Goal: Task Accomplishment & Management: Use online tool/utility

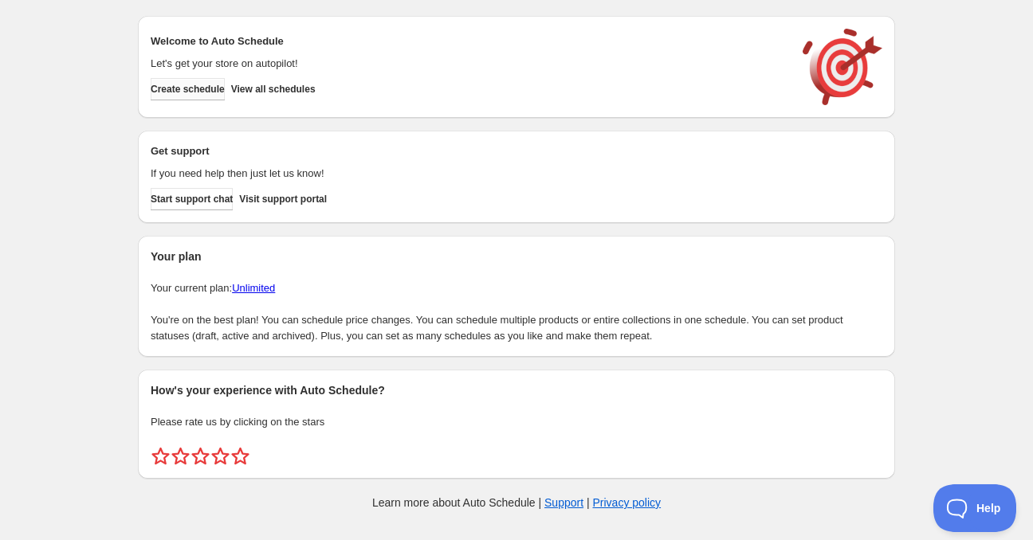
click at [163, 97] on button "Create schedule" at bounding box center [188, 89] width 74 height 22
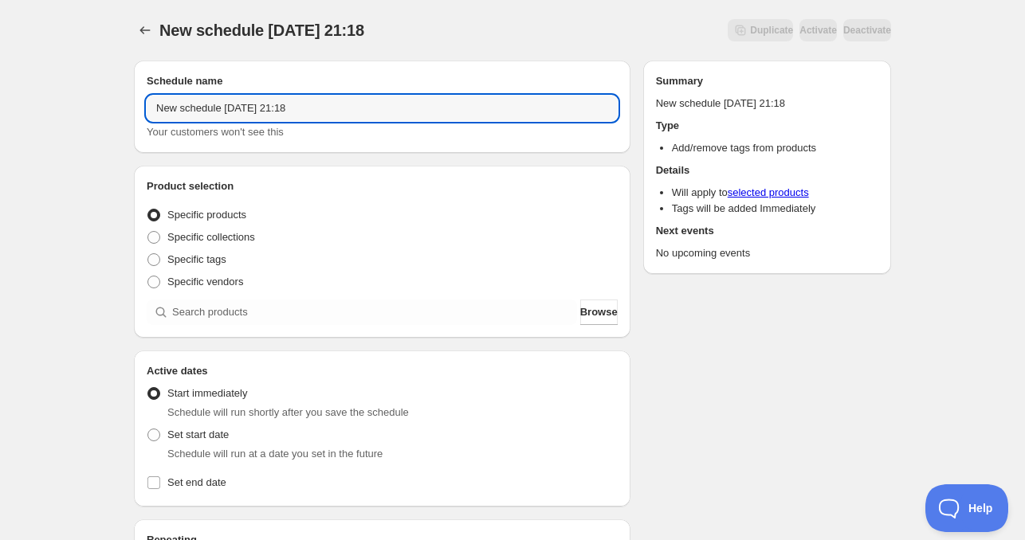
drag, startPoint x: 214, startPoint y: 111, endPoint x: -26, endPoint y: 98, distance: 240.2
click at [0, 98] on html "New schedule Sep 19 2025 21:18. This page is ready New schedule Sep 19 2025 21:…" at bounding box center [512, 270] width 1025 height 540
click at [195, 107] on input "Sat Sep 19 2025 21:18" at bounding box center [382, 108] width 471 height 25
drag, startPoint x: 195, startPoint y: 107, endPoint x: 210, endPoint y: 158, distance: 53.2
click at [196, 107] on input "Sat Sep 19 2025 21:18" at bounding box center [382, 108] width 471 height 25
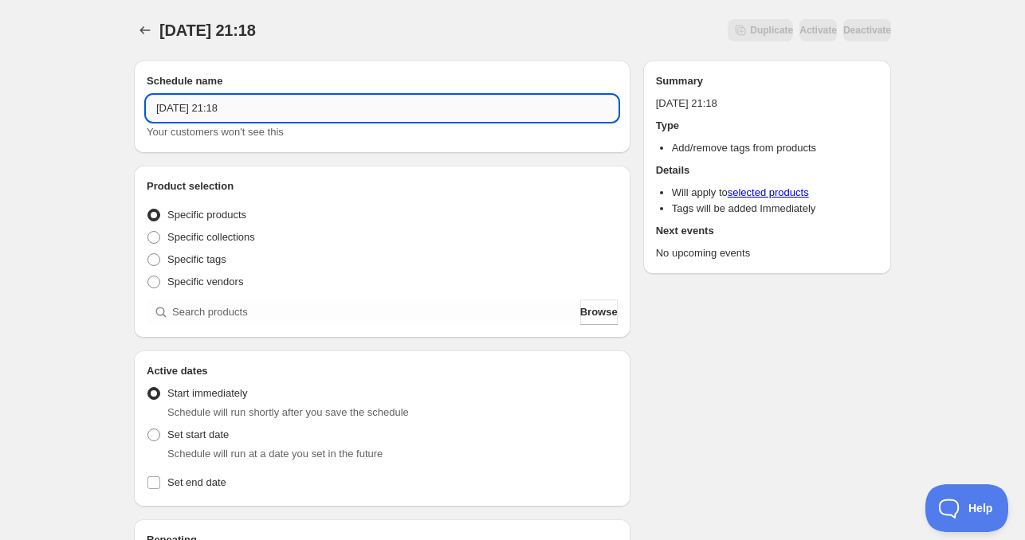
drag, startPoint x: 233, startPoint y: 111, endPoint x: 325, endPoint y: 111, distance: 92.4
click at [306, 109] on input "Sat Sep 20 2025 21:18" at bounding box center [382, 108] width 471 height 25
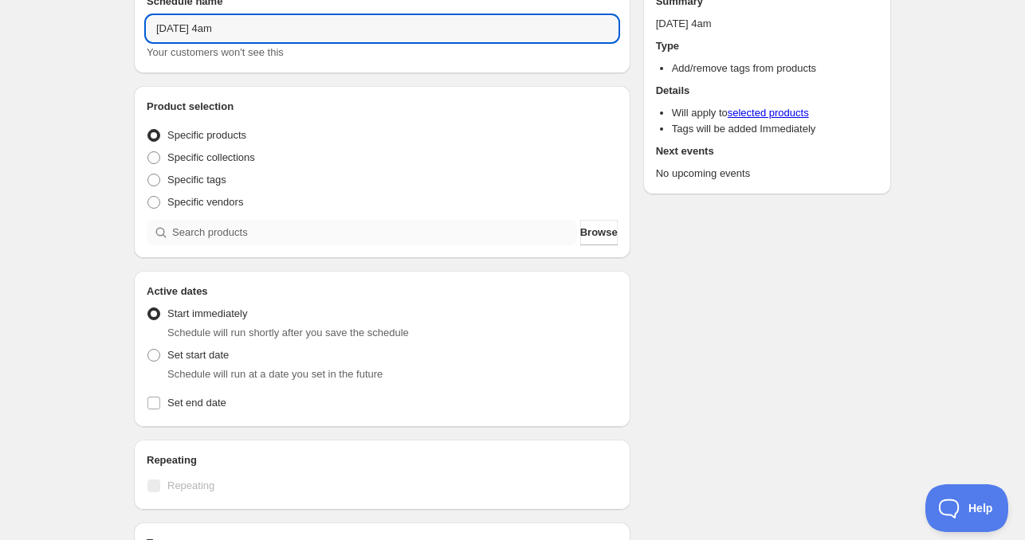
type input "Sat Sep 20 2025 4am"
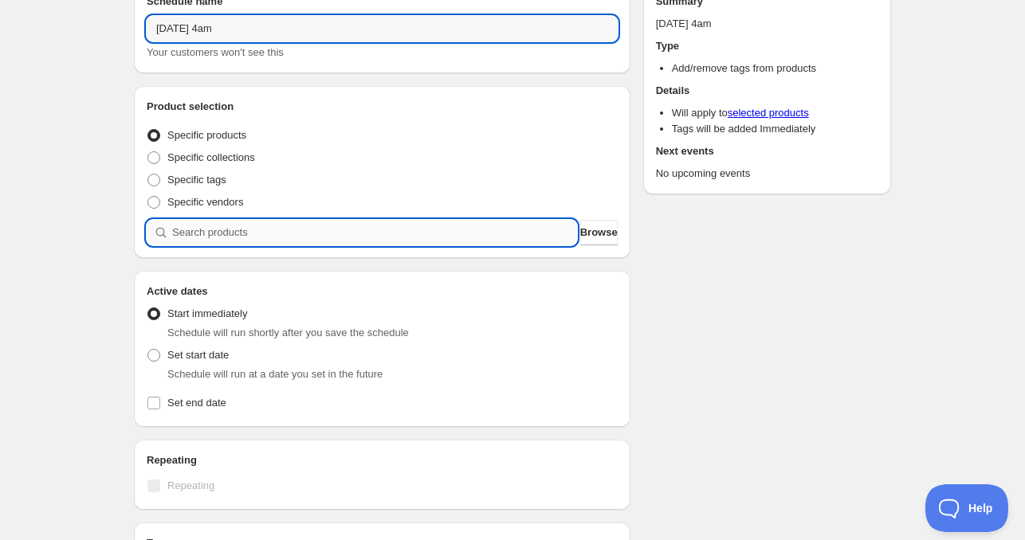
click at [188, 226] on input "search" at bounding box center [374, 232] width 405 height 25
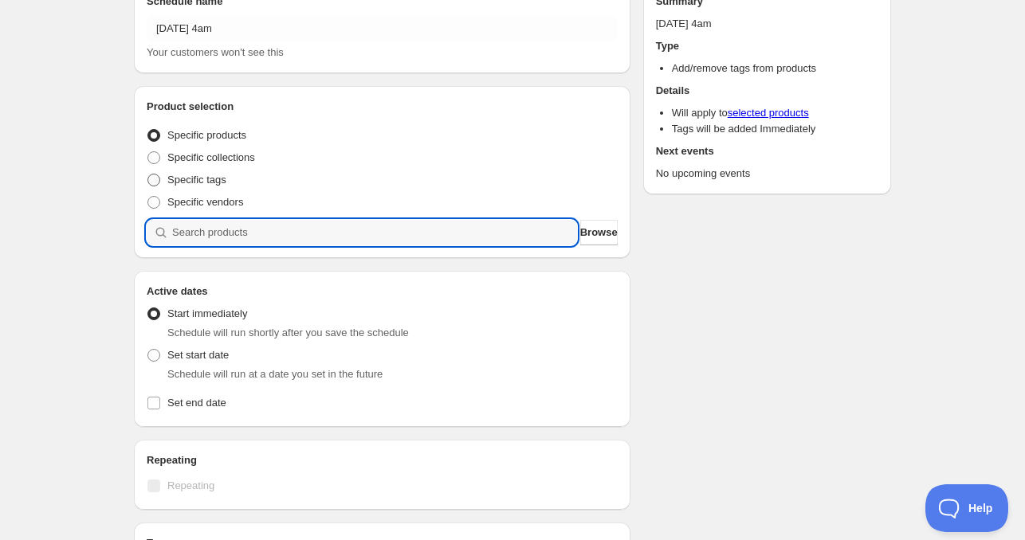
click at [182, 181] on span "Specific tags" at bounding box center [196, 180] width 59 height 12
click at [148, 175] on input "Specific tags" at bounding box center [147, 174] width 1 height 1
radio input "true"
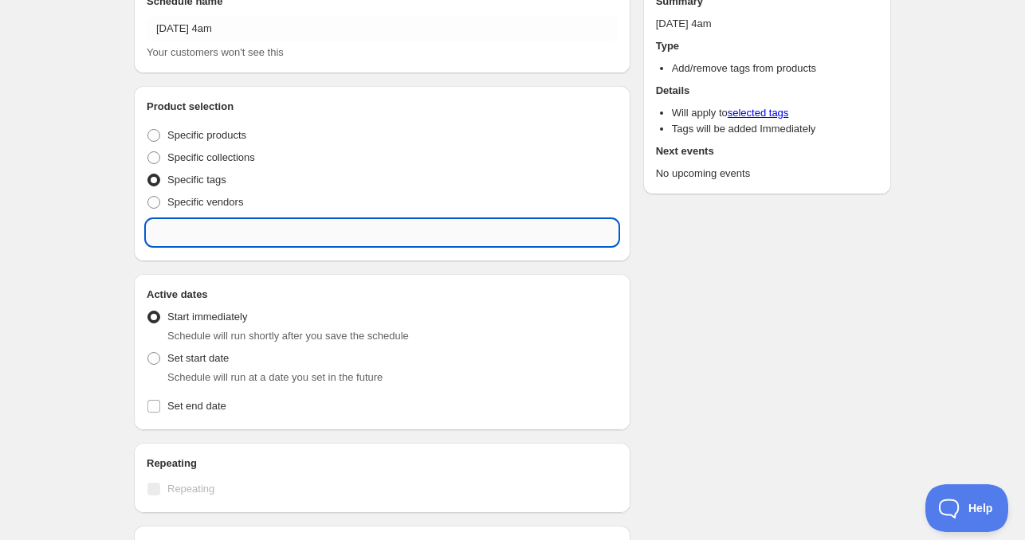
click at [222, 235] on input "text" at bounding box center [382, 232] width 471 height 25
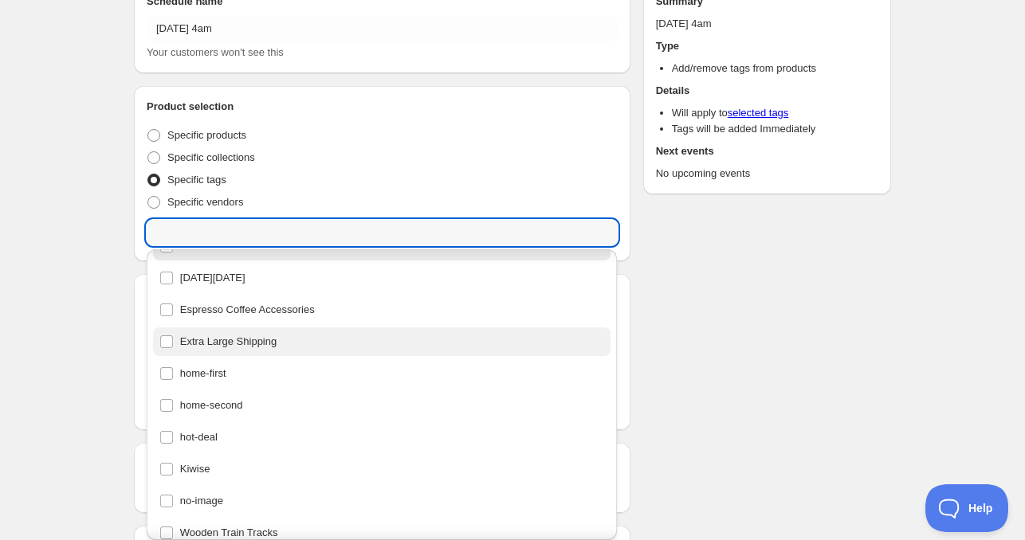
scroll to position [37, 0]
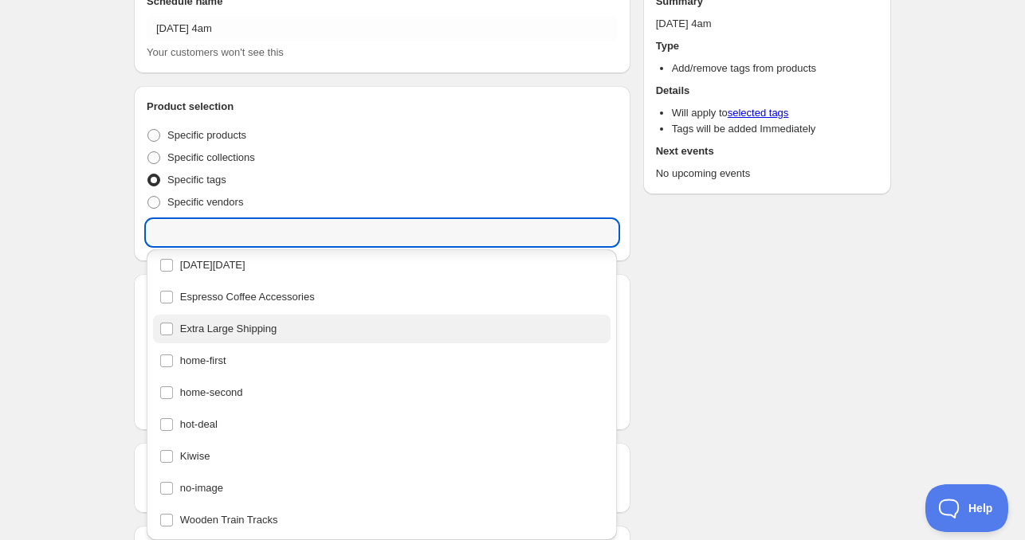
click at [221, 356] on div "home-first" at bounding box center [381, 361] width 445 height 22
type input "home-first"
checkbox input "true"
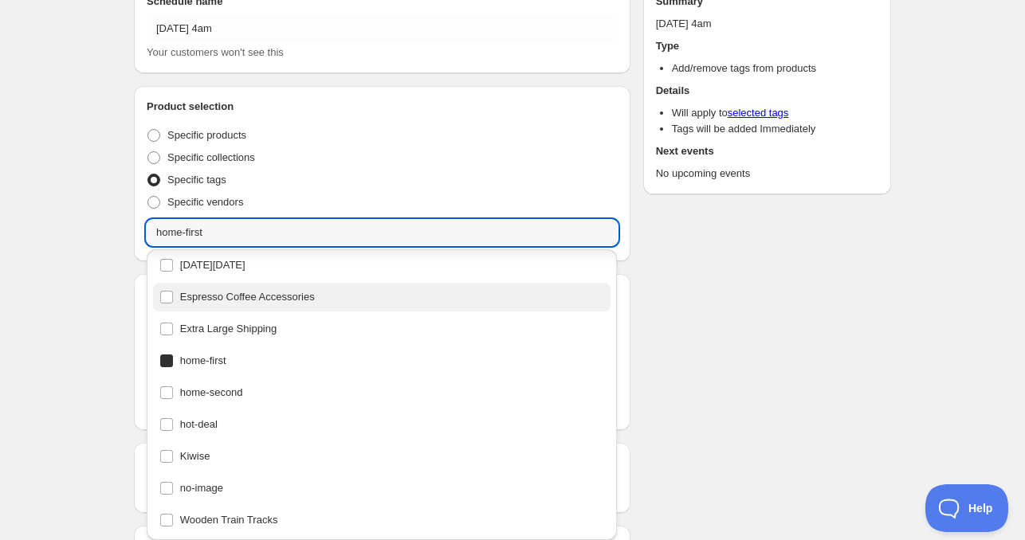
scroll to position [0, 0]
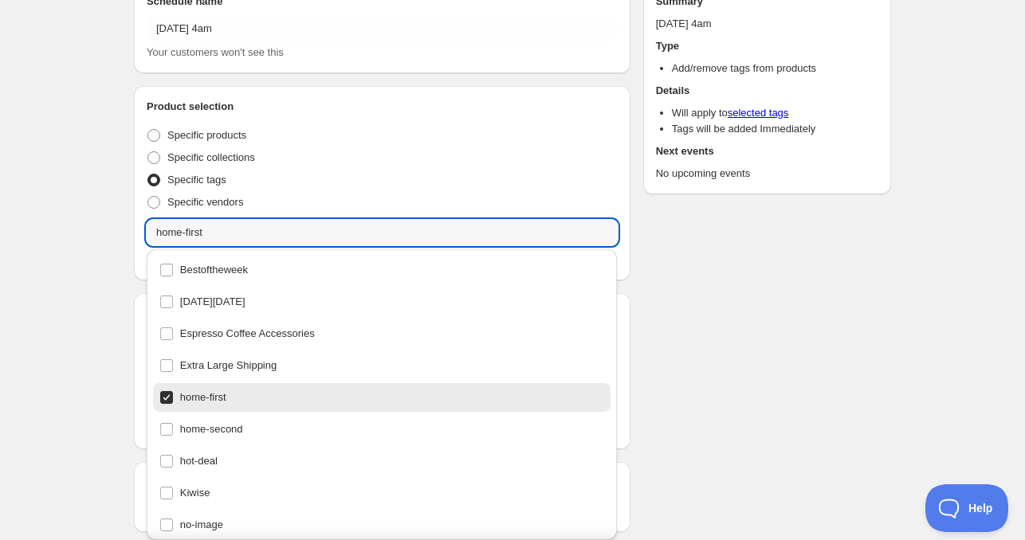
click at [810, 254] on div "Schedule name Sat Sep 20 2025 4am Your customers won't see this Product selecti…" at bounding box center [506, 422] width 770 height 908
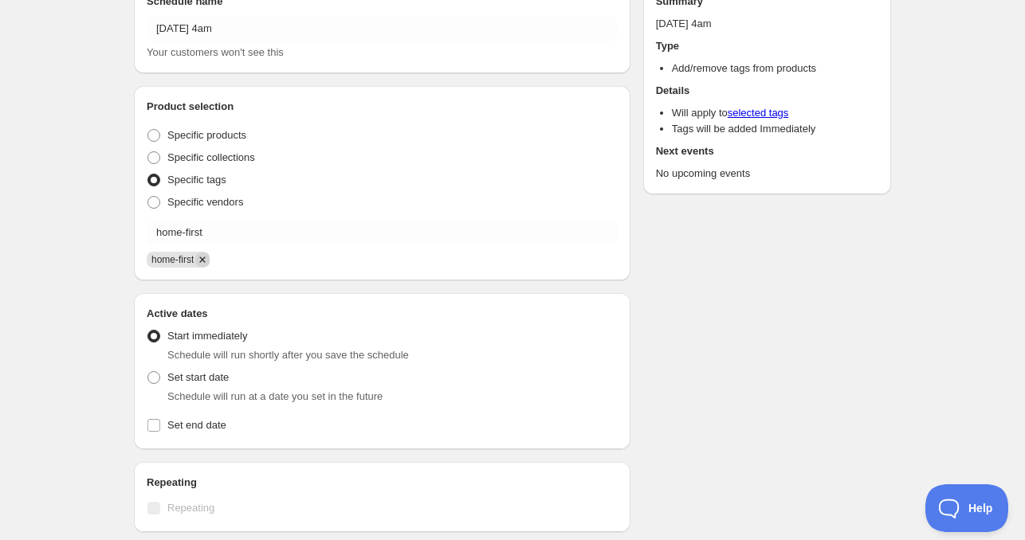
click at [204, 257] on icon "Remove home-first" at bounding box center [202, 260] width 14 height 14
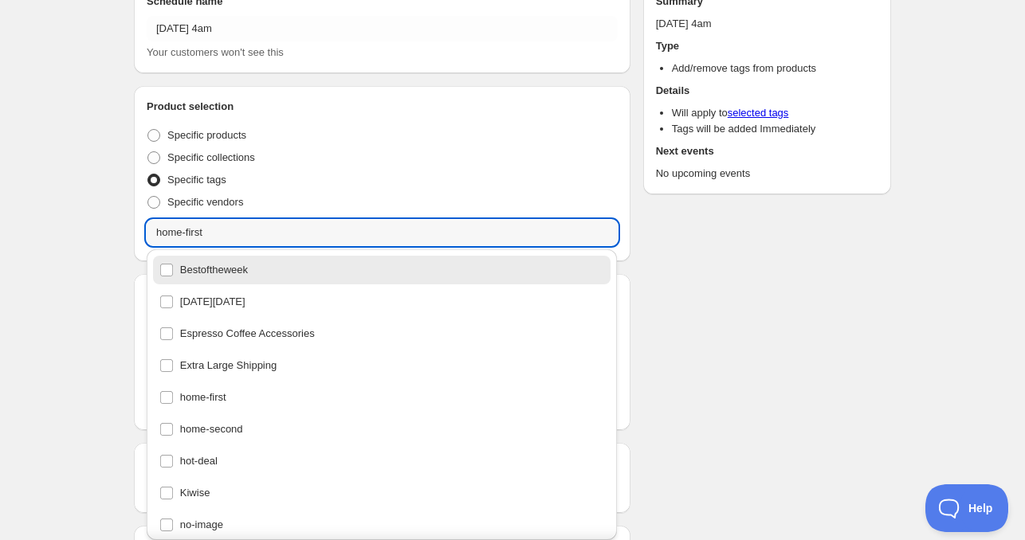
drag, startPoint x: 248, startPoint y: 229, endPoint x: 49, endPoint y: 218, distance: 199.5
click at [49, 218] on div "Sat Sep 20 2025 4am. This page is ready Sat Sep 20 2025 4am Duplicate Activate …" at bounding box center [512, 404] width 1025 height 969
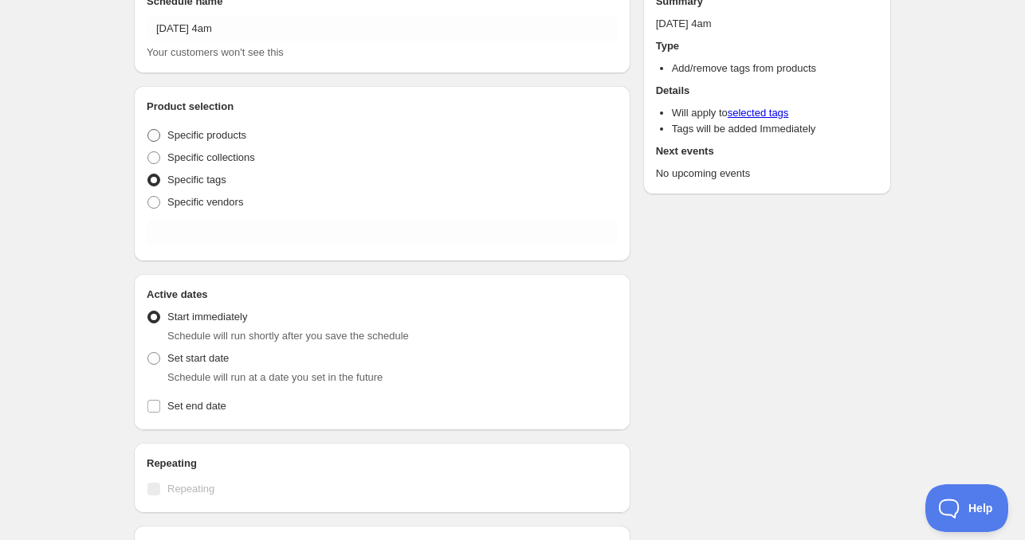
click at [189, 126] on label "Specific products" at bounding box center [197, 135] width 100 height 22
click at [148, 129] on input "Specific products" at bounding box center [147, 129] width 1 height 1
radio input "true"
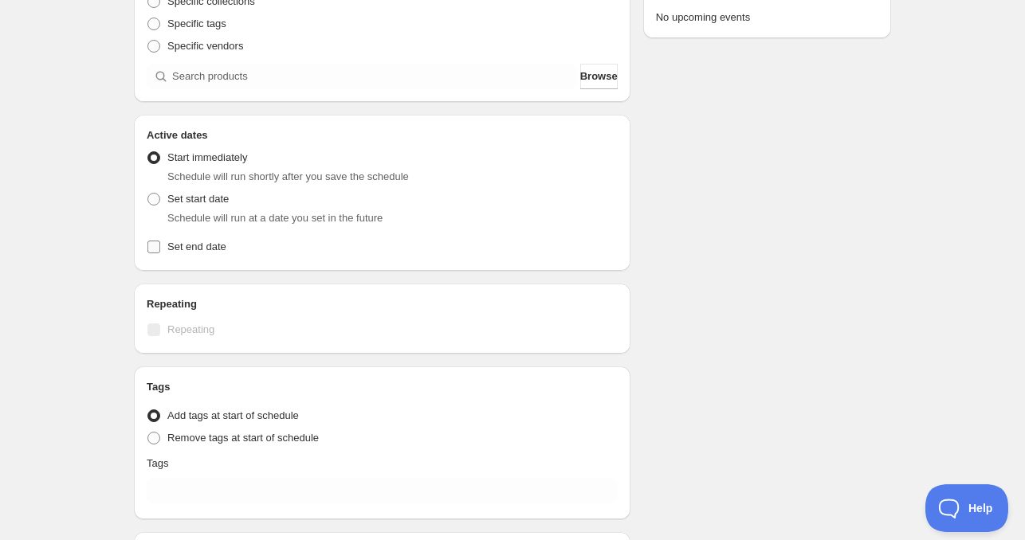
scroll to position [239, 0]
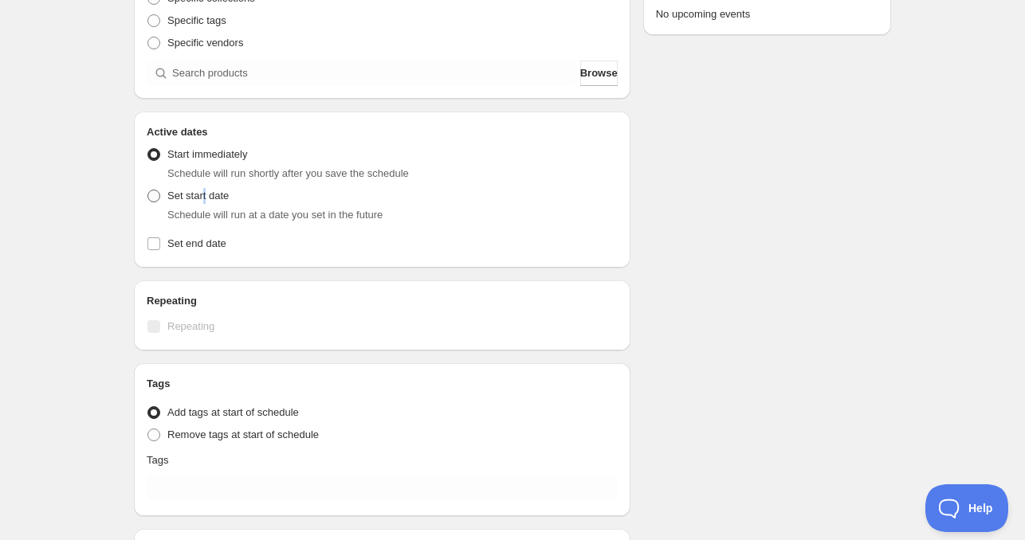
click at [202, 193] on span "Set start date" at bounding box center [197, 196] width 61 height 12
click at [147, 190] on span at bounding box center [154, 196] width 14 height 14
click at [147, 190] on input "Set start date" at bounding box center [147, 190] width 1 height 1
radio input "true"
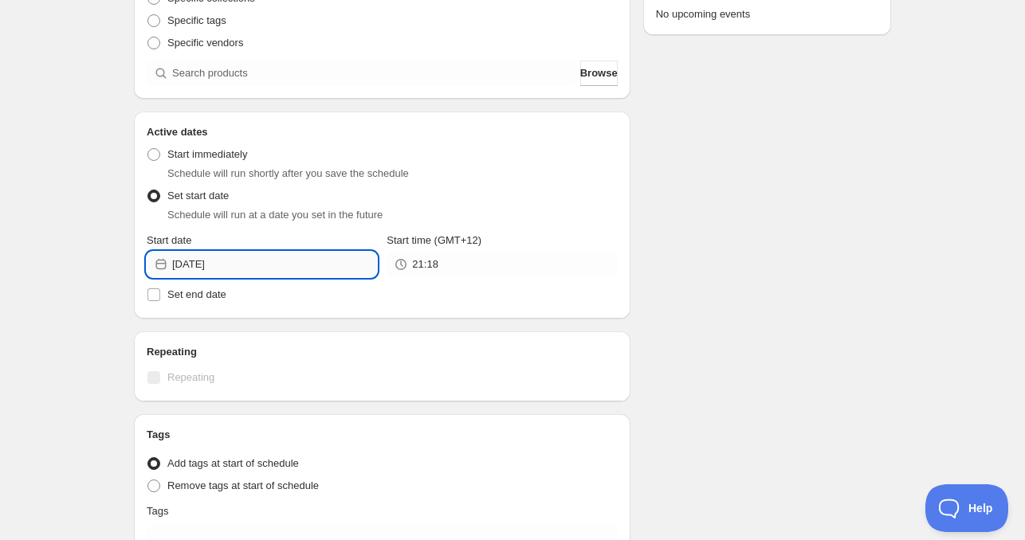
click at [245, 264] on input "2025-09-19" at bounding box center [274, 264] width 205 height 25
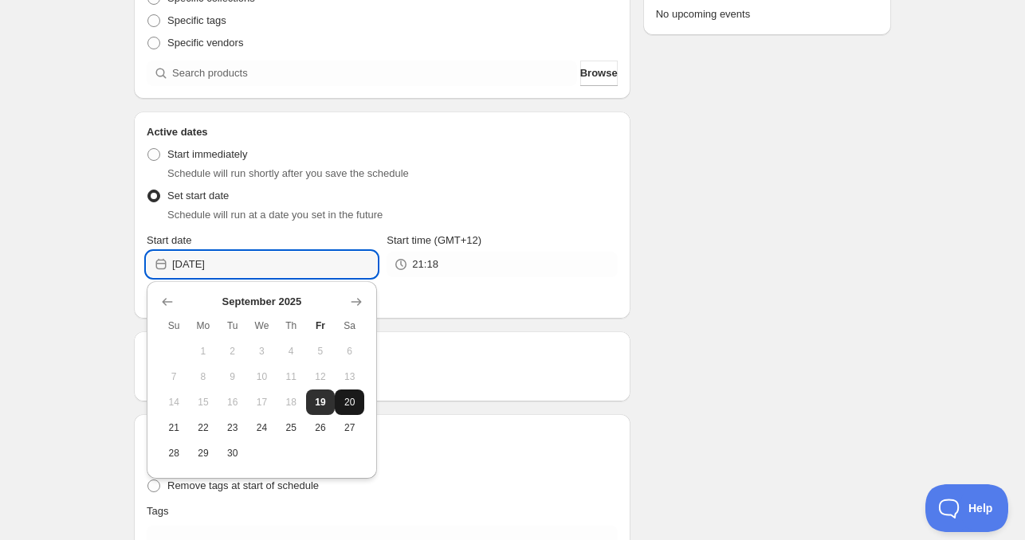
drag, startPoint x: 352, startPoint y: 403, endPoint x: 389, endPoint y: 348, distance: 66.1
click at [351, 403] on span "20" at bounding box center [349, 402] width 17 height 13
type input "2025-09-20"
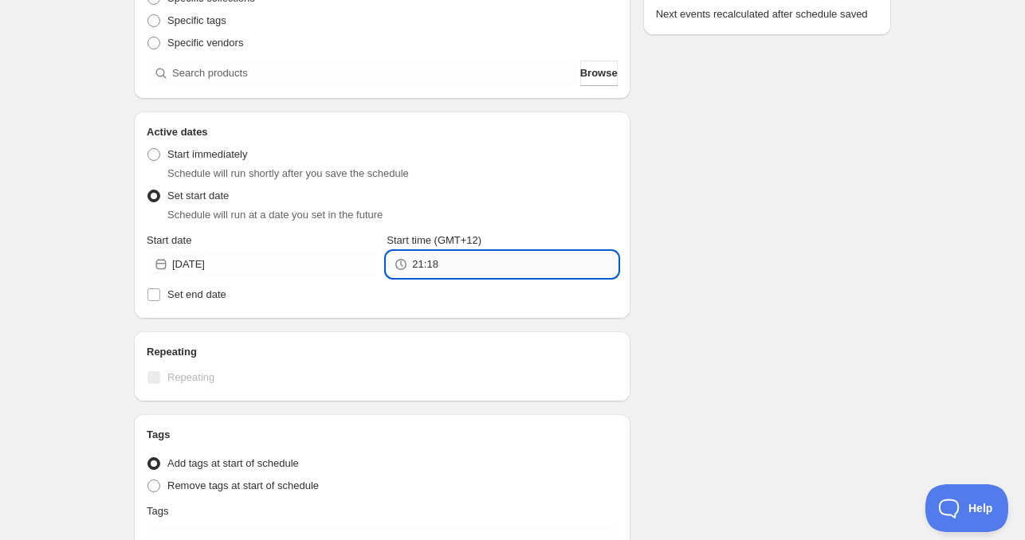
click at [456, 267] on input "21:18" at bounding box center [514, 264] width 205 height 25
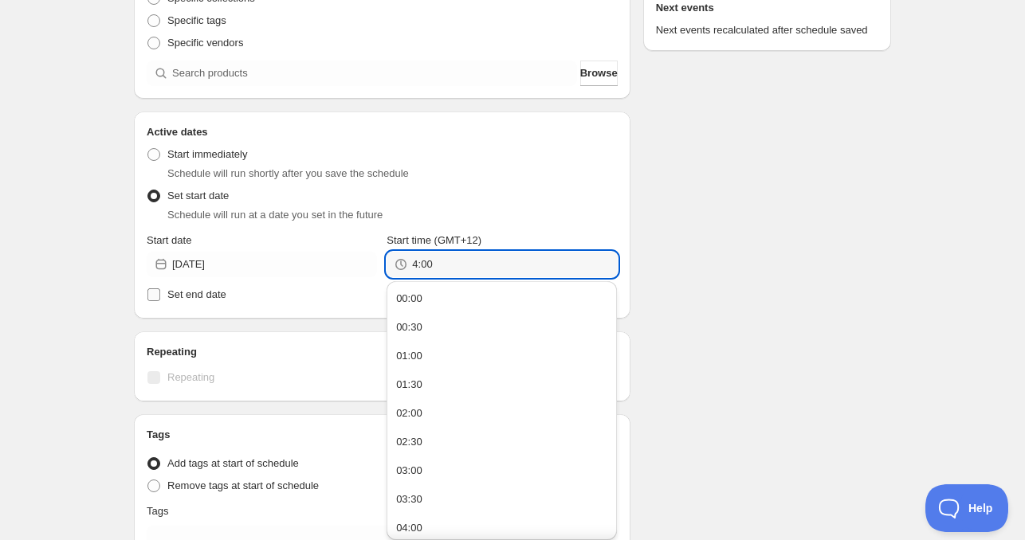
type input "04:00"
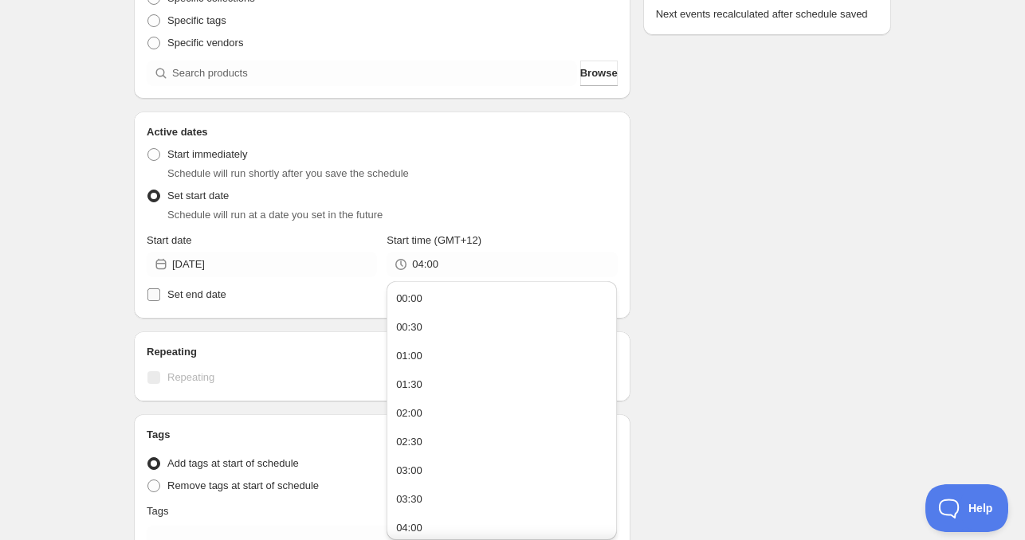
click at [198, 296] on span "Set end date" at bounding box center [196, 294] width 59 height 12
click at [160, 296] on input "Set end date" at bounding box center [153, 294] width 13 height 13
checkbox input "true"
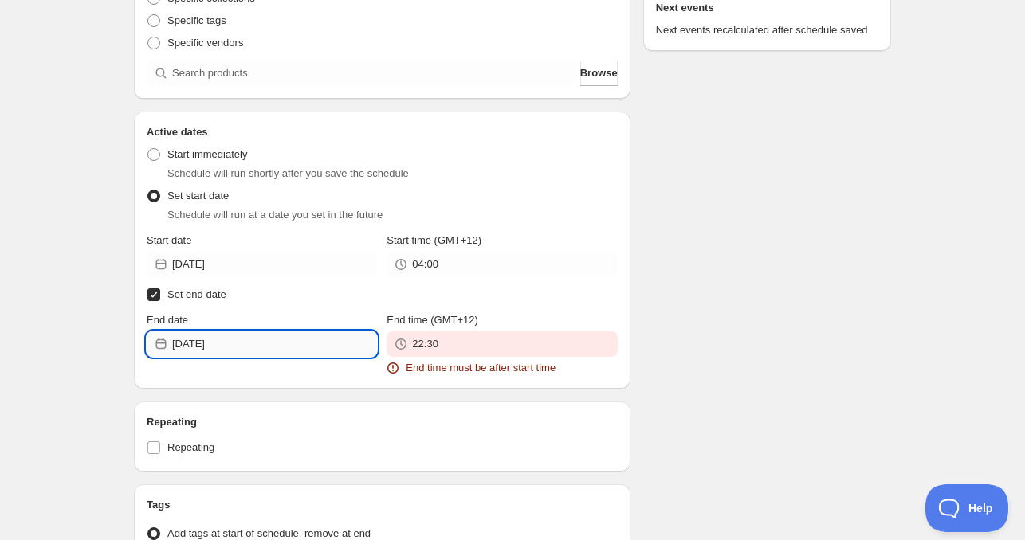
click at [242, 342] on input "2025-09-19" at bounding box center [274, 343] width 205 height 25
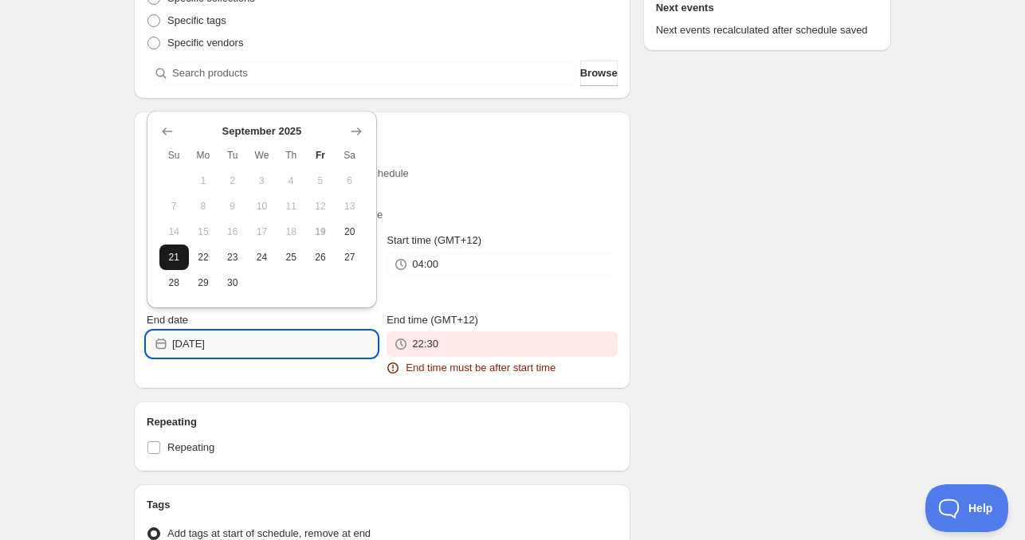
click at [185, 252] on button "21" at bounding box center [173, 257] width 29 height 25
type input "2025-09-21"
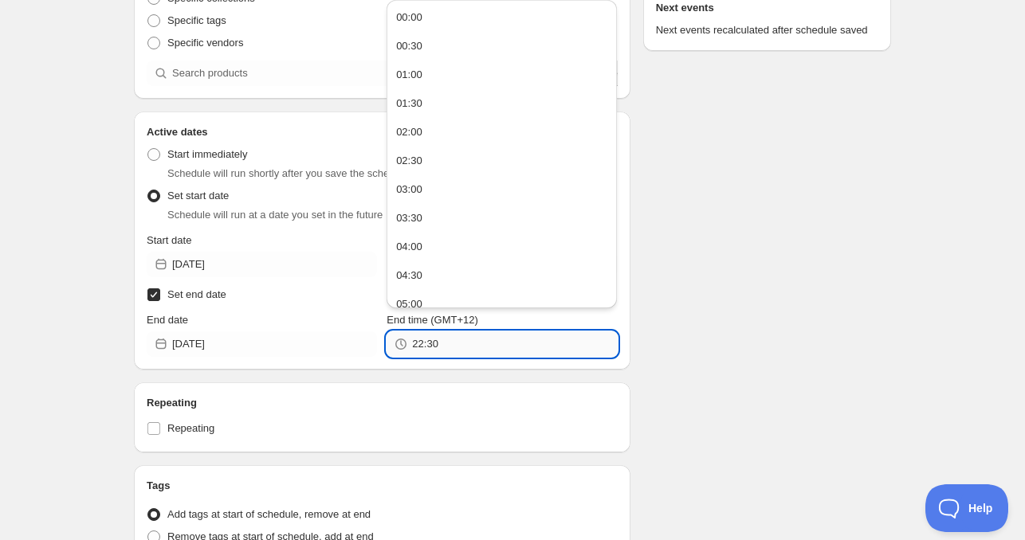
click at [441, 349] on input "22:30" at bounding box center [514, 343] width 205 height 25
paste input "4:0"
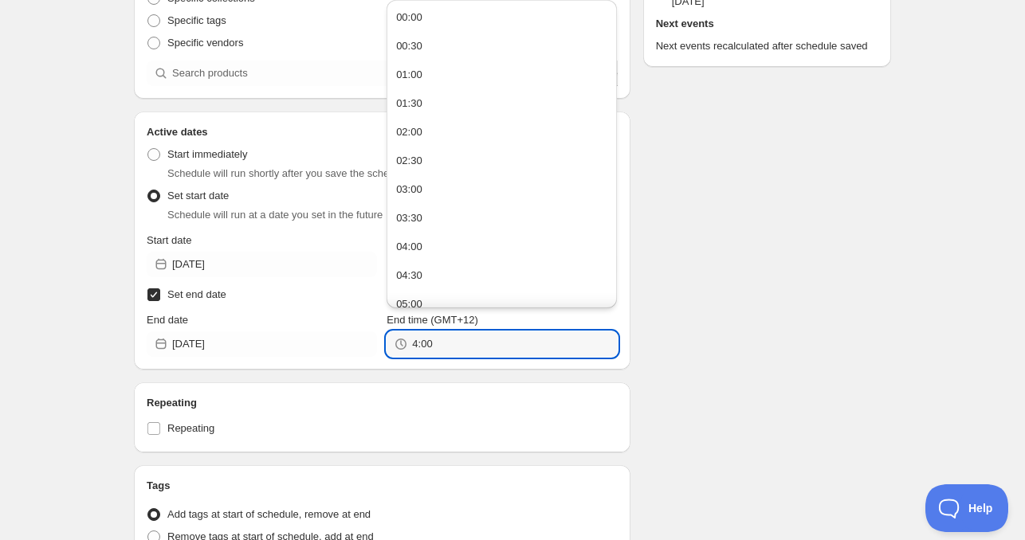
type input "04:00"
drag, startPoint x: 716, startPoint y: 351, endPoint x: 669, endPoint y: 339, distance: 47.5
click at [678, 342] on div "Schedule name Sat Sep 20 2025 4am Your customers won't see this Product selecti…" at bounding box center [506, 303] width 770 height 988
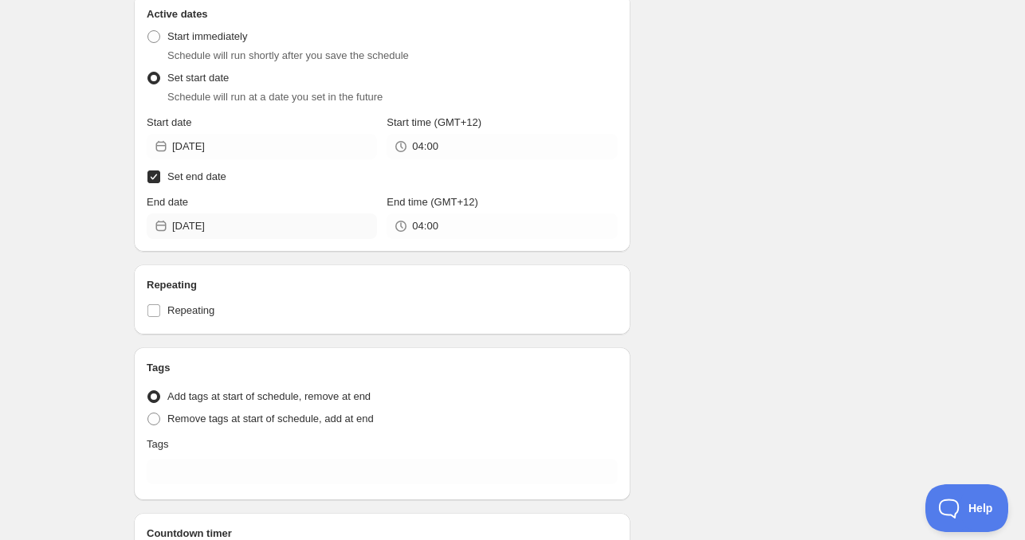
scroll to position [478, 0]
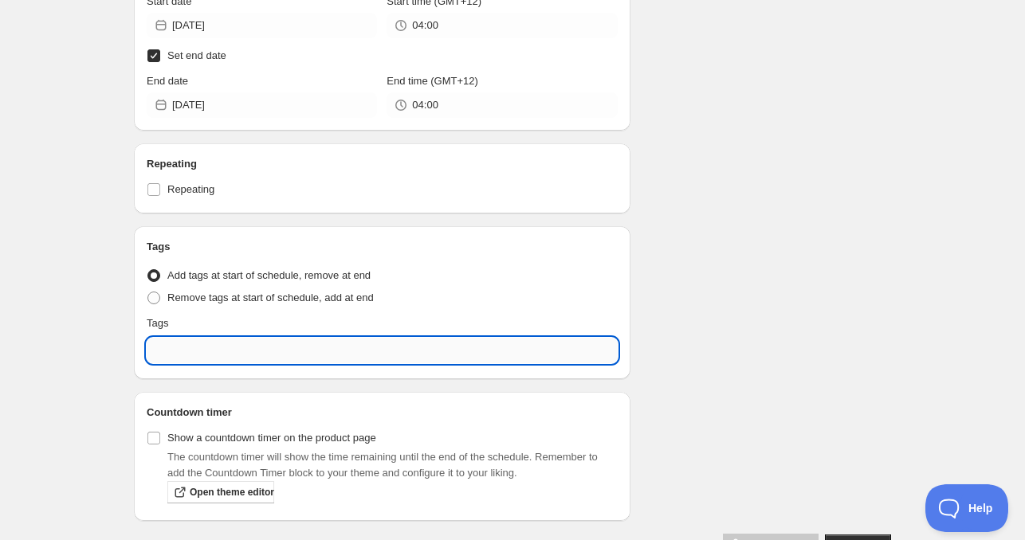
click at [188, 343] on input "text" at bounding box center [382, 350] width 471 height 25
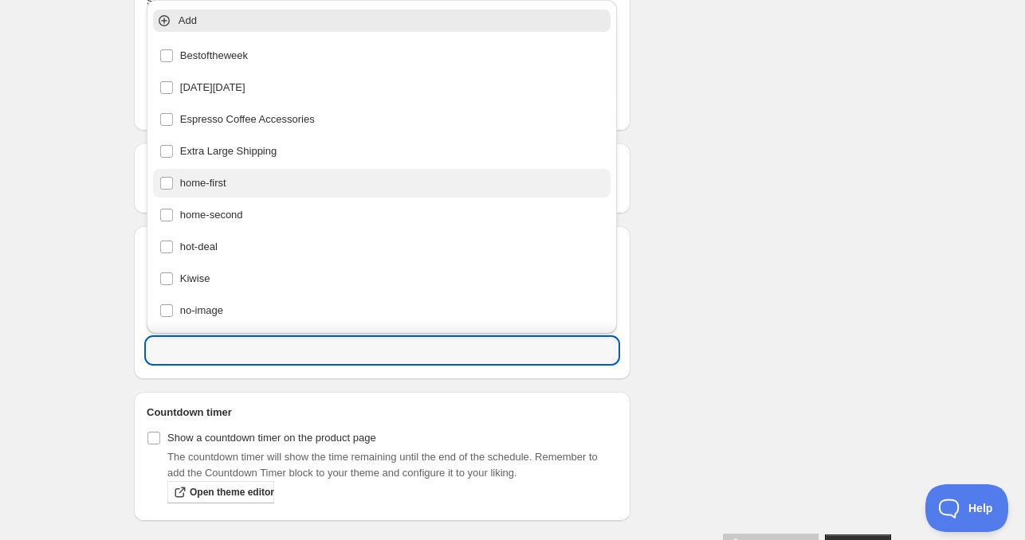
click at [216, 185] on div "home-first" at bounding box center [381, 183] width 445 height 22
type input "home-first"
checkbox input "true"
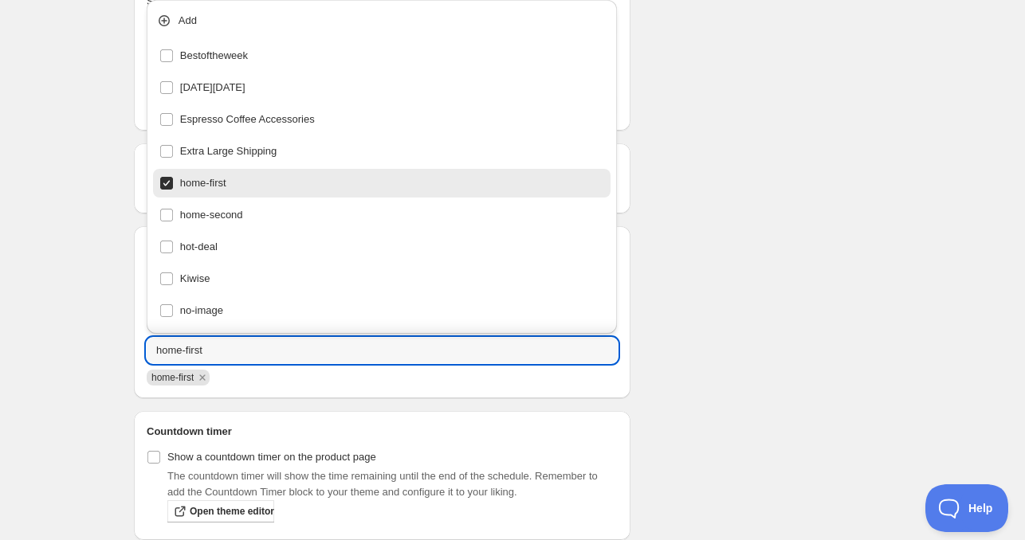
click at [865, 243] on div "Schedule name Sat Sep 20 2025 4am Your customers won't see this Product selecti…" at bounding box center [506, 73] width 770 height 1007
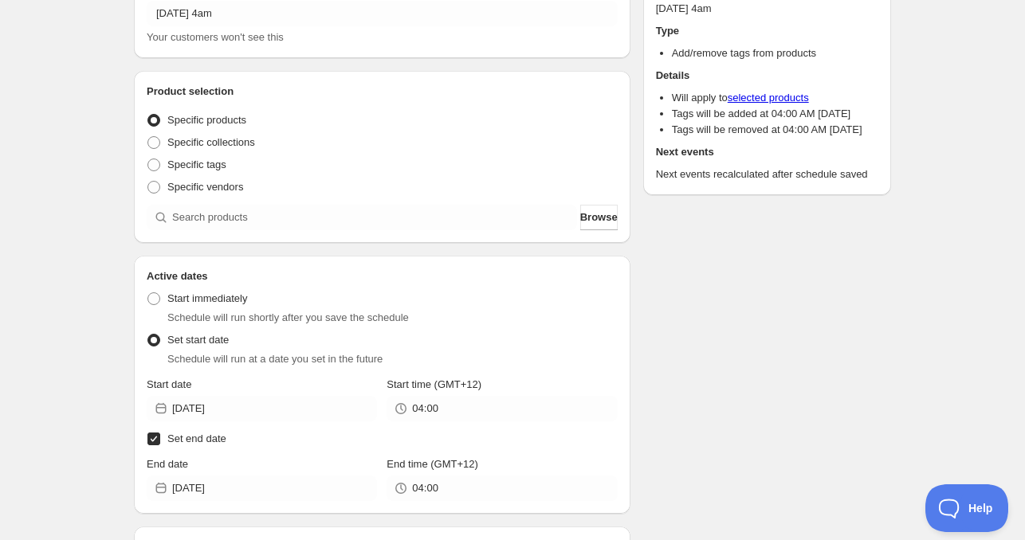
scroll to position [80, 0]
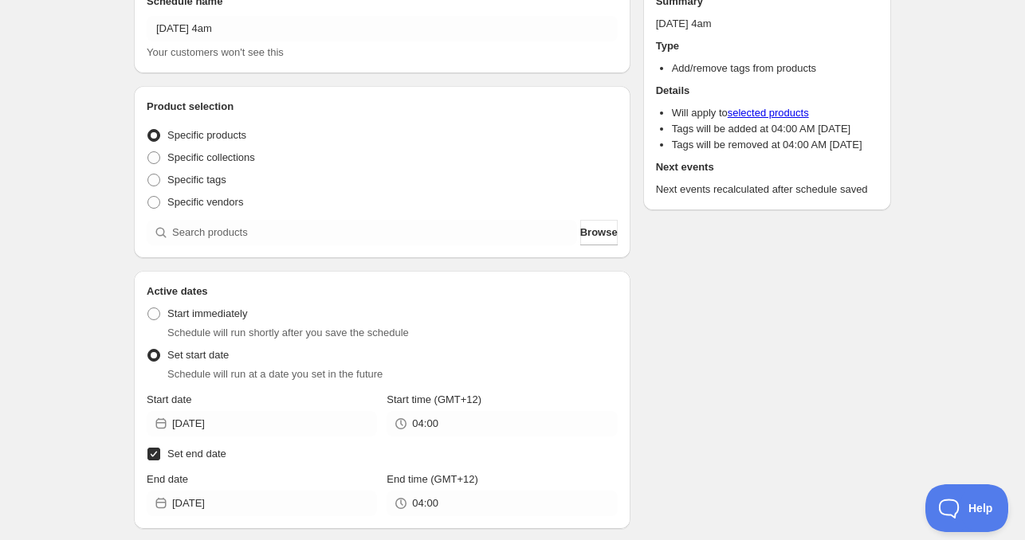
click at [237, 248] on div "Product selection Entity type Specific products Specific collections Specific t…" at bounding box center [382, 172] width 496 height 172
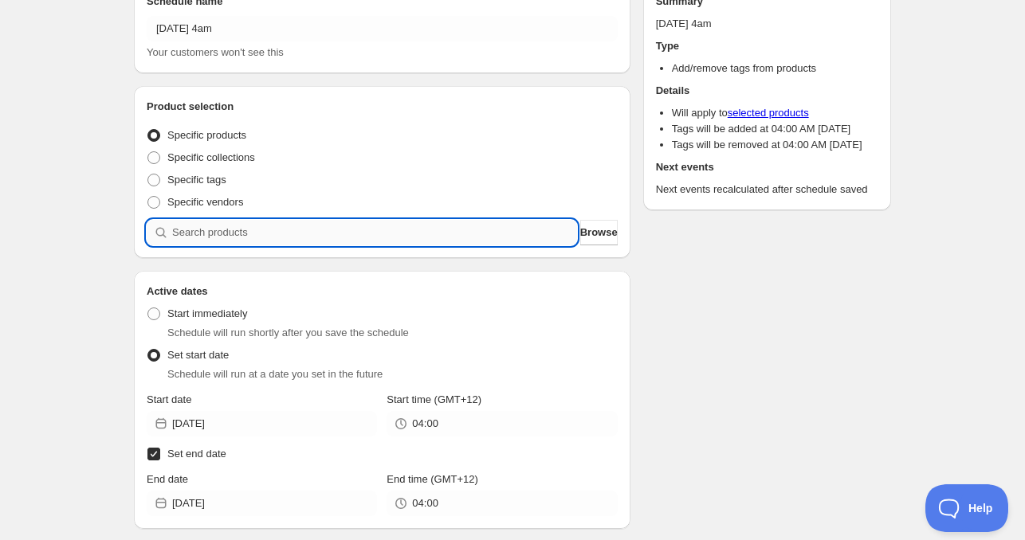
click at [245, 227] on input "search" at bounding box center [374, 232] width 405 height 25
paste input "CNH23505"
type input "CNH23505"
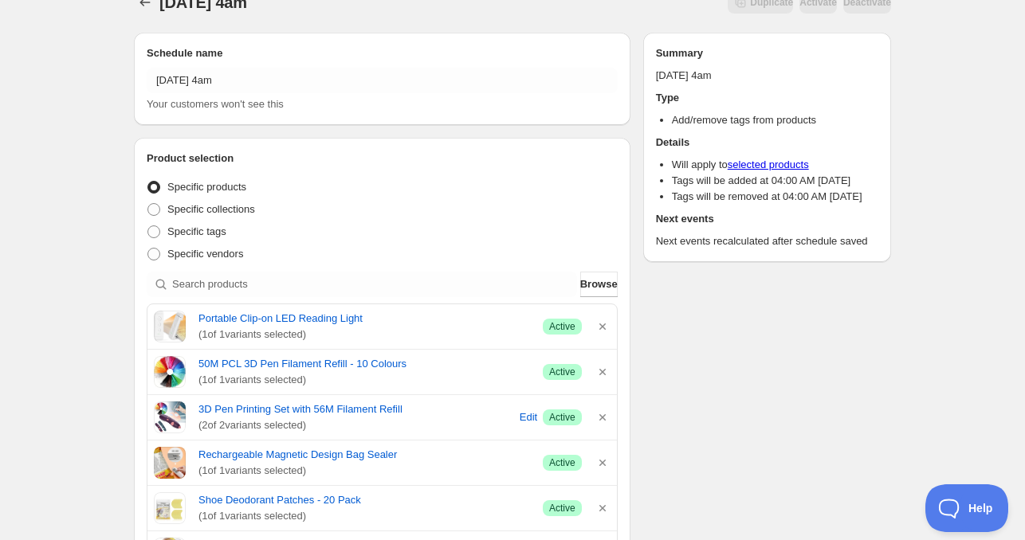
scroll to position [0, 0]
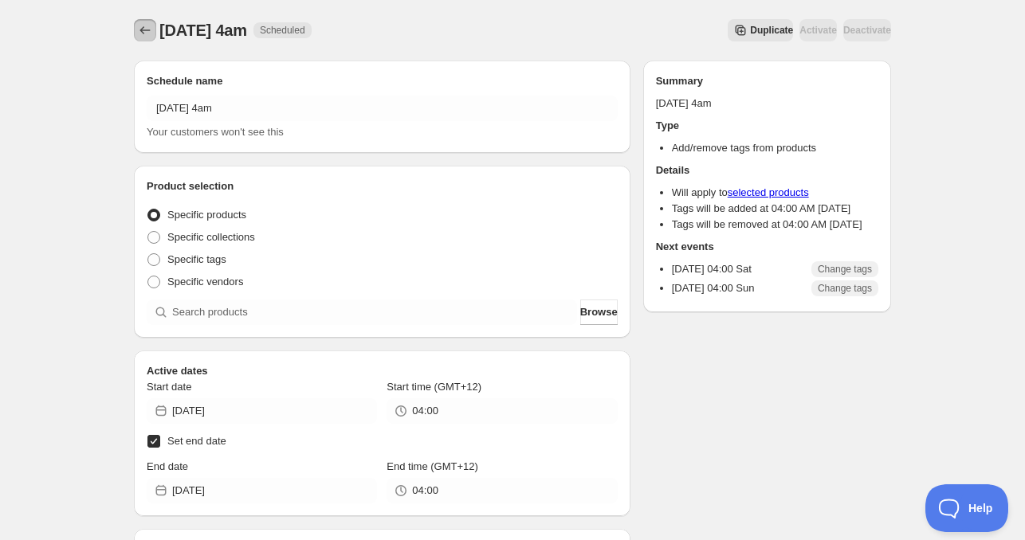
click at [140, 34] on icon "Schedules" at bounding box center [145, 30] width 16 height 16
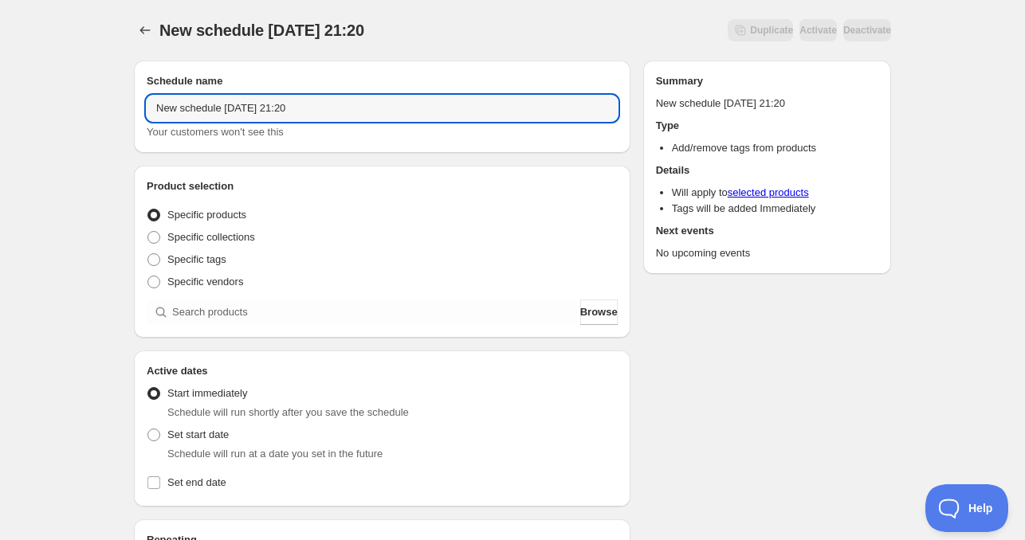
drag, startPoint x: 224, startPoint y: 108, endPoint x: 3, endPoint y: 108, distance: 220.7
click at [3, 108] on div "New schedule Sep 19 2025 21:20. This page is ready New schedule Sep 19 2025 21:…" at bounding box center [512, 483] width 1025 height 966
drag, startPoint x: 191, startPoint y: 114, endPoint x: 204, endPoint y: 114, distance: 12.7
click at [204, 114] on input "Sat Sep 19 2025 21:20" at bounding box center [382, 108] width 471 height 25
click at [194, 112] on input "Sat Sep 19 2025 21:20" at bounding box center [382, 108] width 471 height 25
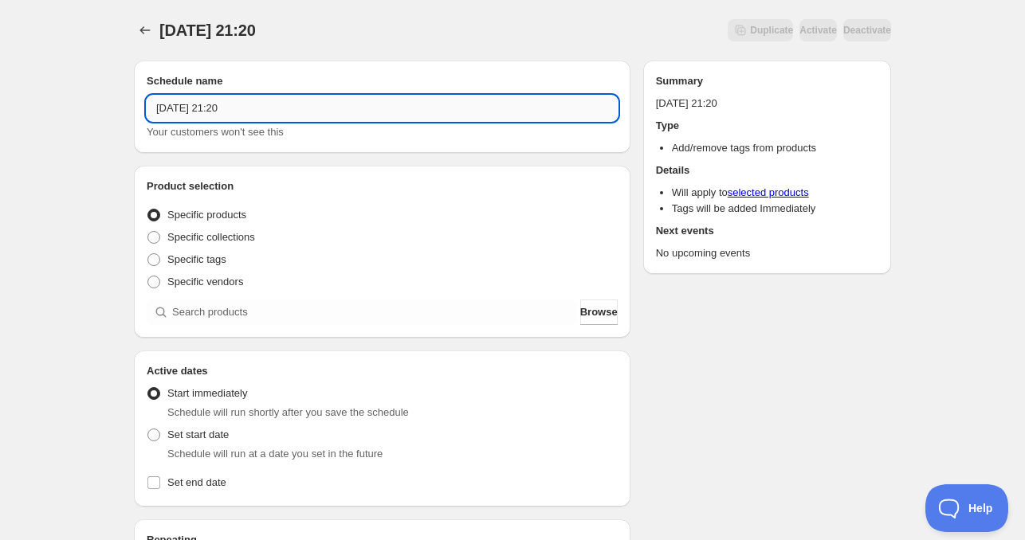
click at [194, 112] on input "Sat Sep 19 2025 21:20" at bounding box center [382, 108] width 471 height 25
drag, startPoint x: 233, startPoint y: 110, endPoint x: 374, endPoint y: 111, distance: 141.0
click at [370, 111] on input "Sat Sep 20 2025 21:20" at bounding box center [382, 108] width 471 height 25
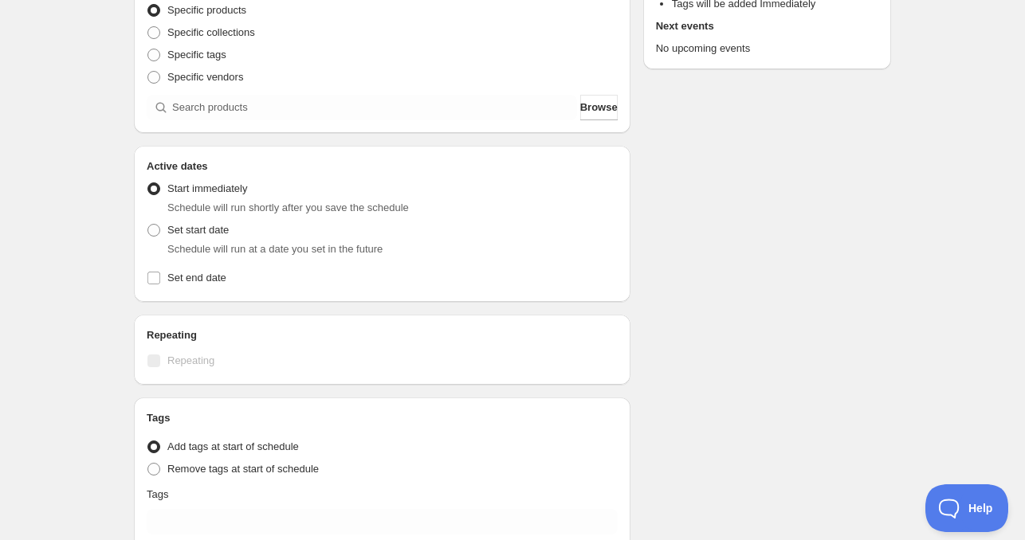
scroll to position [319, 0]
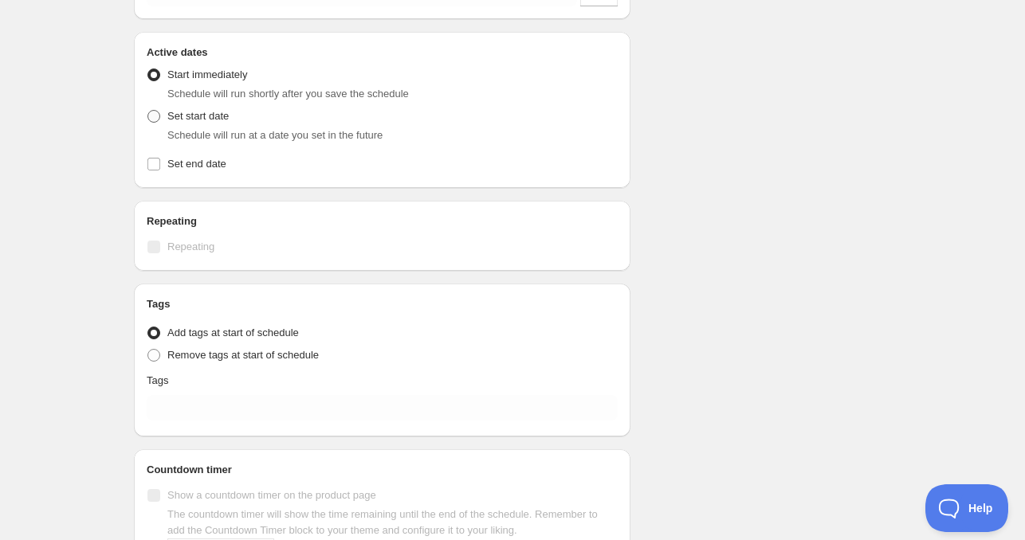
type input "Sat Sep 20 2025 11am"
click at [192, 112] on span "Set start date" at bounding box center [197, 116] width 61 height 12
click at [148, 111] on input "Set start date" at bounding box center [147, 110] width 1 height 1
radio input "true"
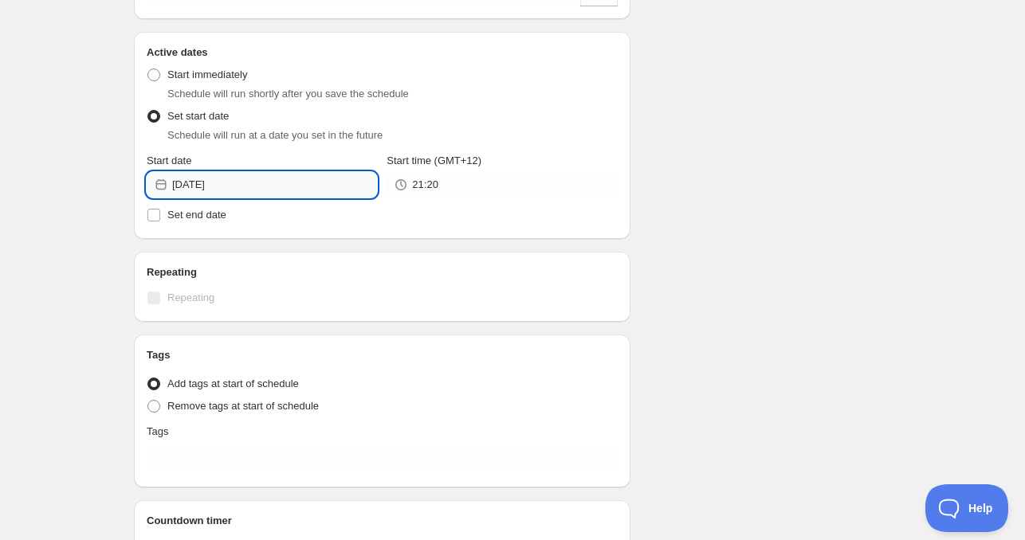
click at [243, 194] on input "2025-09-19" at bounding box center [274, 184] width 205 height 25
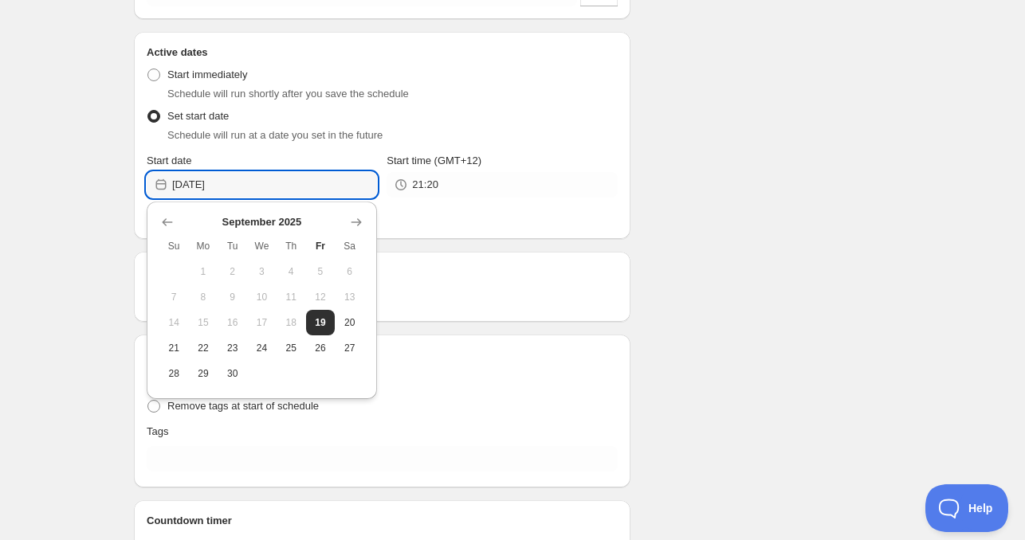
click at [347, 322] on span "20" at bounding box center [349, 322] width 17 height 13
type input "2025-09-20"
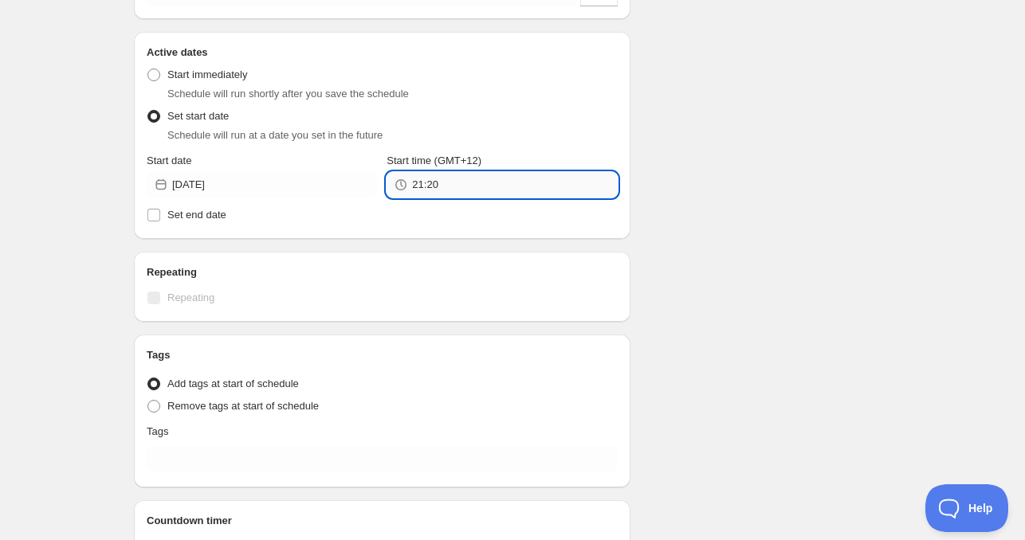
click at [447, 190] on input "21:20" at bounding box center [514, 184] width 205 height 25
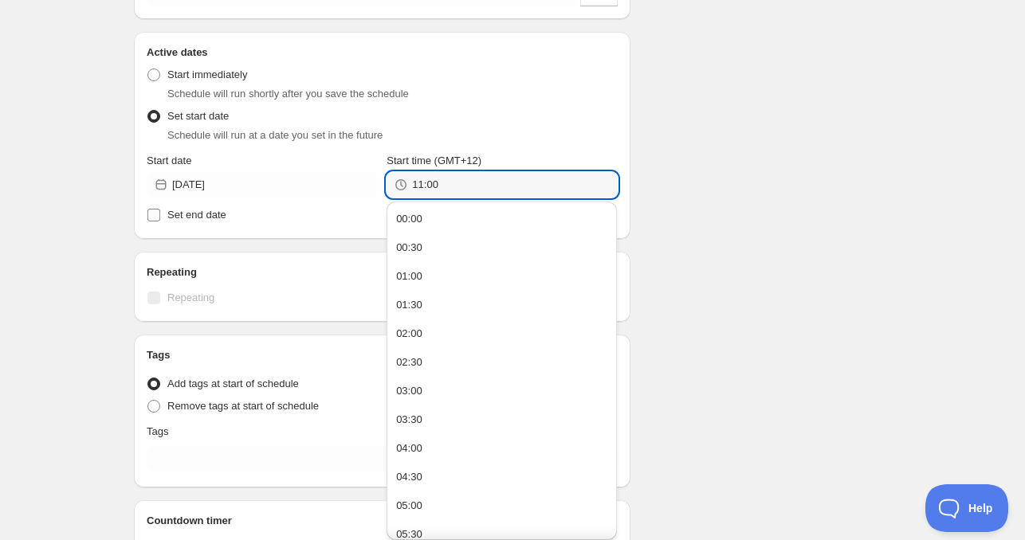
type input "11:00"
click at [229, 209] on label "Set end date" at bounding box center [382, 215] width 471 height 22
click at [160, 209] on input "Set end date" at bounding box center [153, 215] width 13 height 13
checkbox input "true"
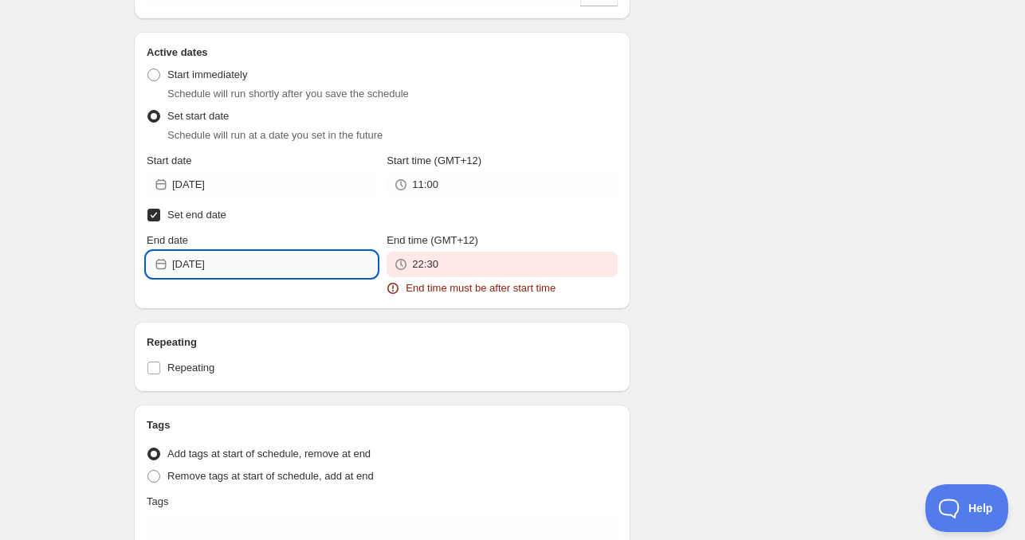
click at [223, 261] on input "2025-09-19" at bounding box center [274, 264] width 205 height 25
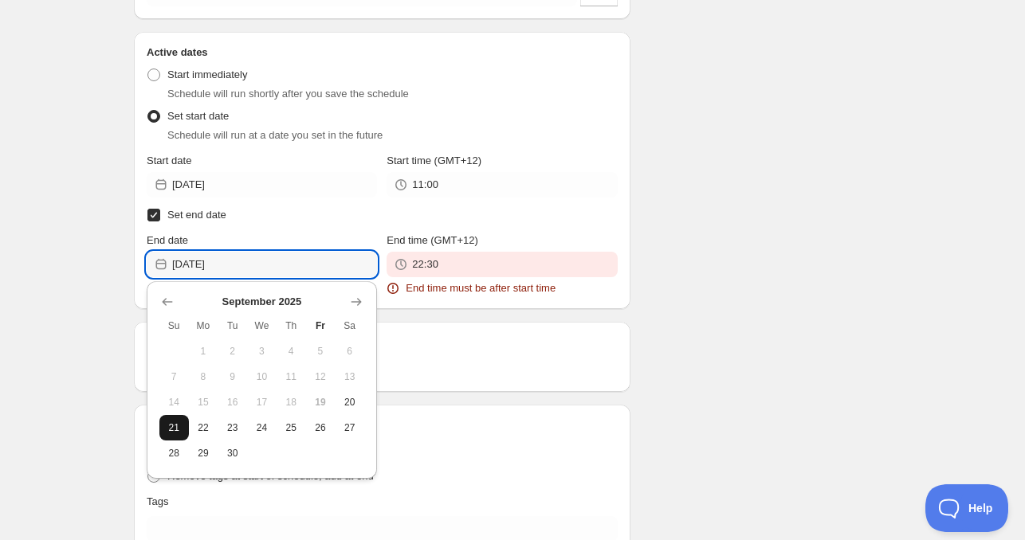
click at [178, 430] on span "21" at bounding box center [174, 428] width 17 height 13
type input "2025-09-21"
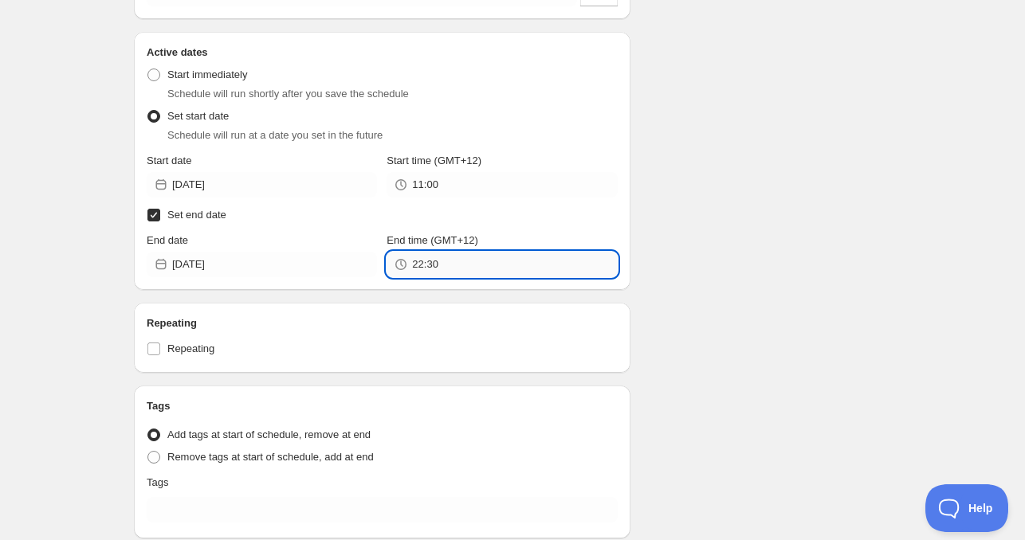
click at [449, 270] on input "22:30" at bounding box center [514, 264] width 205 height 25
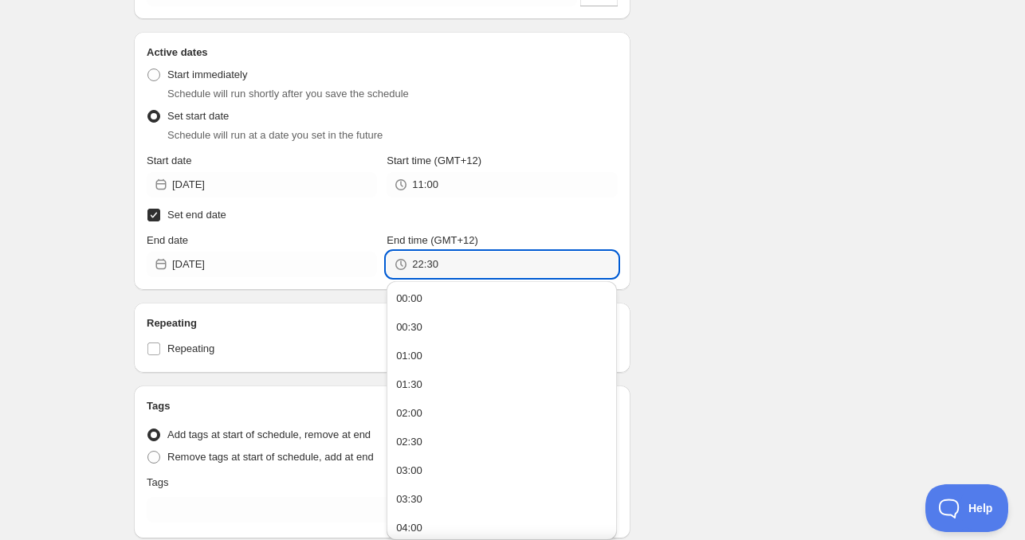
paste input "11:0"
type input "11:00"
click at [797, 198] on div "Schedule name Sat Sep 20 2025 11am Your customers won't see this Product select…" at bounding box center [506, 223] width 770 height 988
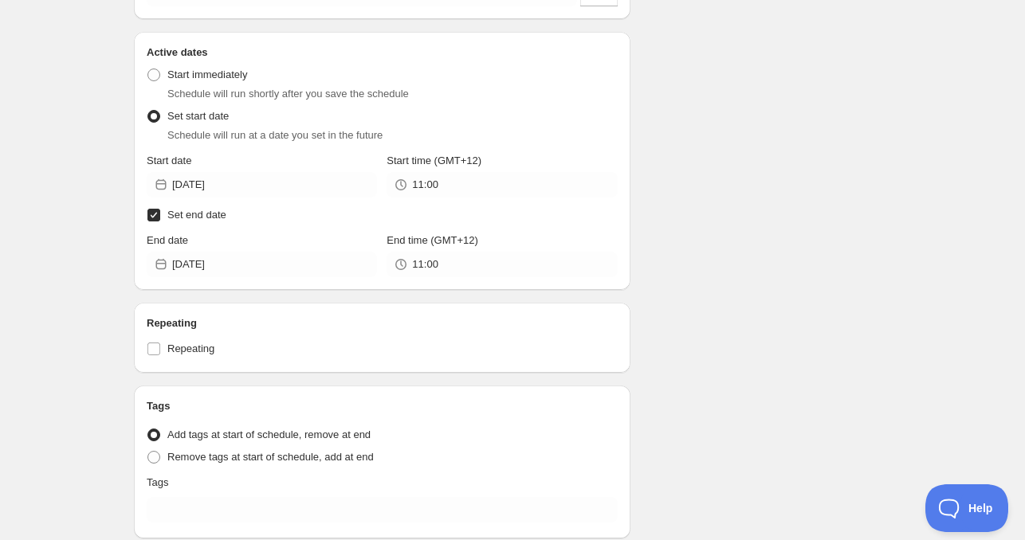
scroll to position [525, 0]
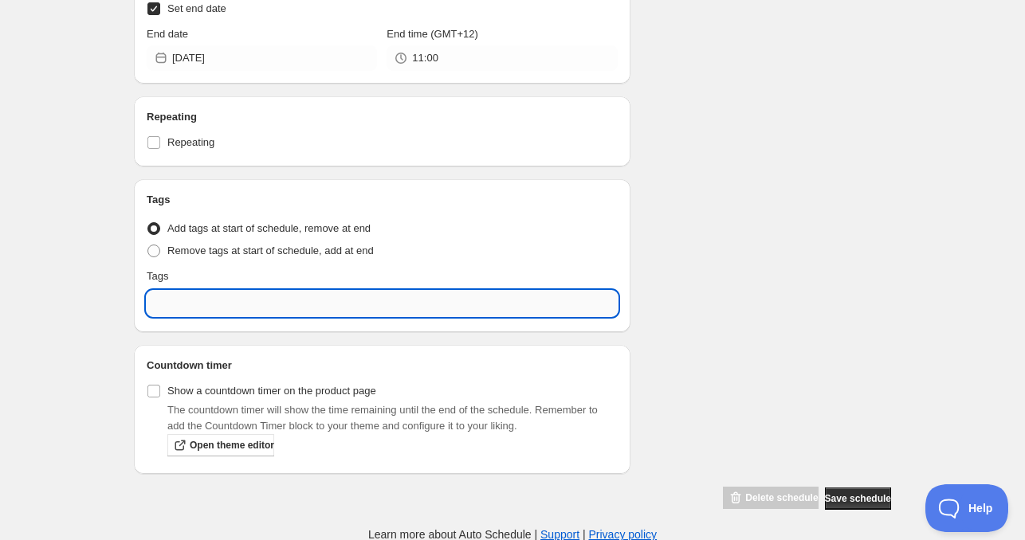
click at [238, 292] on input "text" at bounding box center [382, 303] width 471 height 25
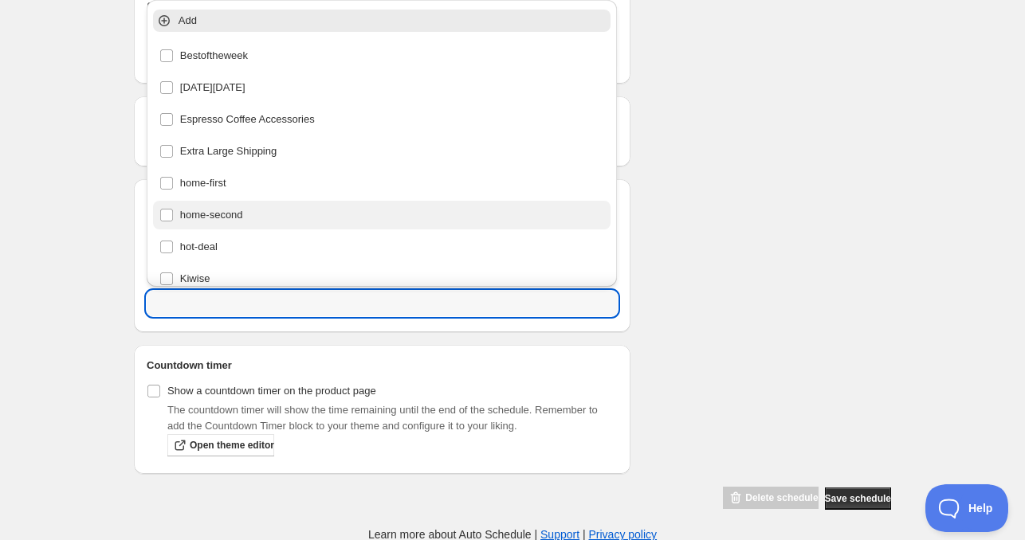
click at [225, 218] on div "home-second" at bounding box center [381, 215] width 445 height 22
type input "home-second"
checkbox input "true"
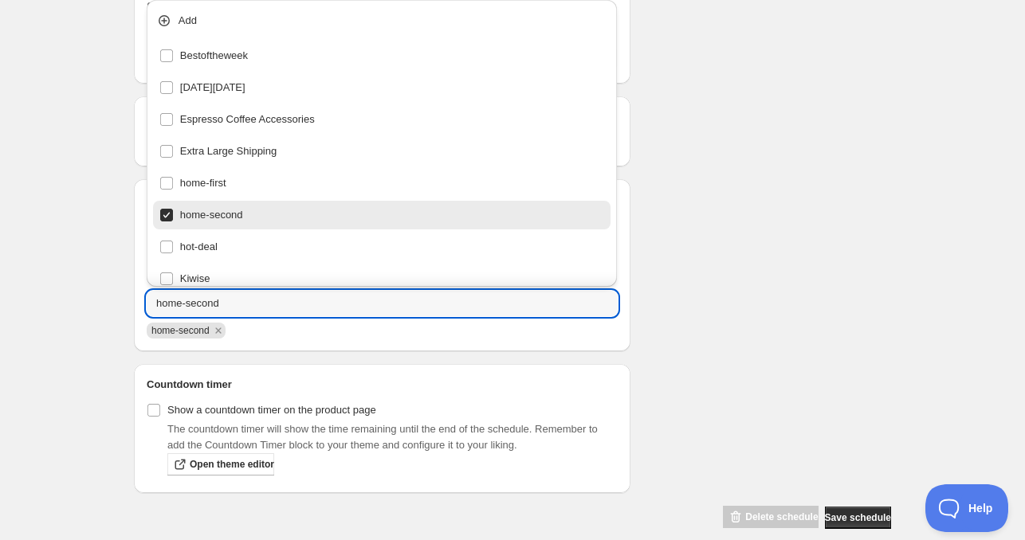
click at [907, 234] on div "Sat Sep 20 2025 11am. This page is ready Sat Sep 20 2025 11am Duplicate Activat…" at bounding box center [512, 2] width 795 height 1055
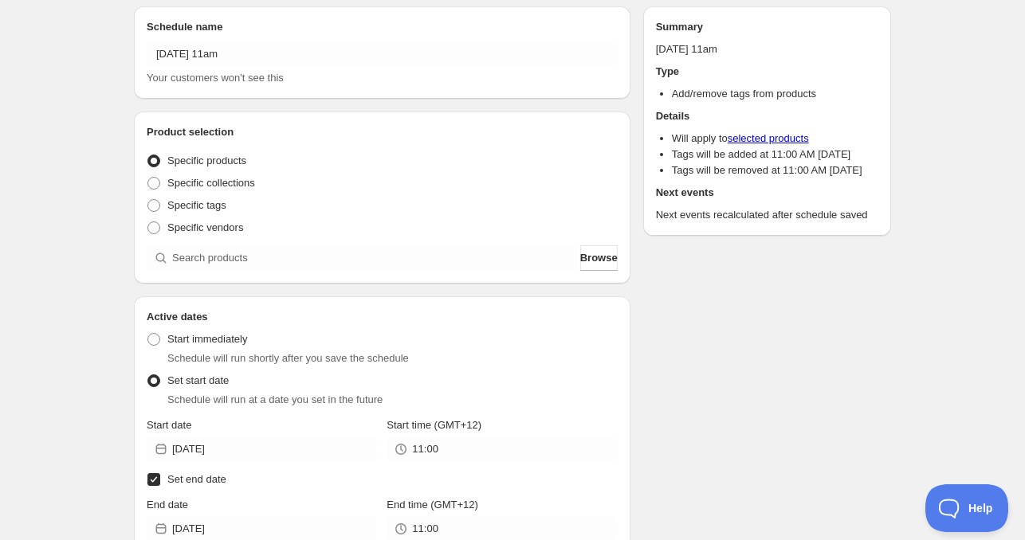
scroll to position [47, 0]
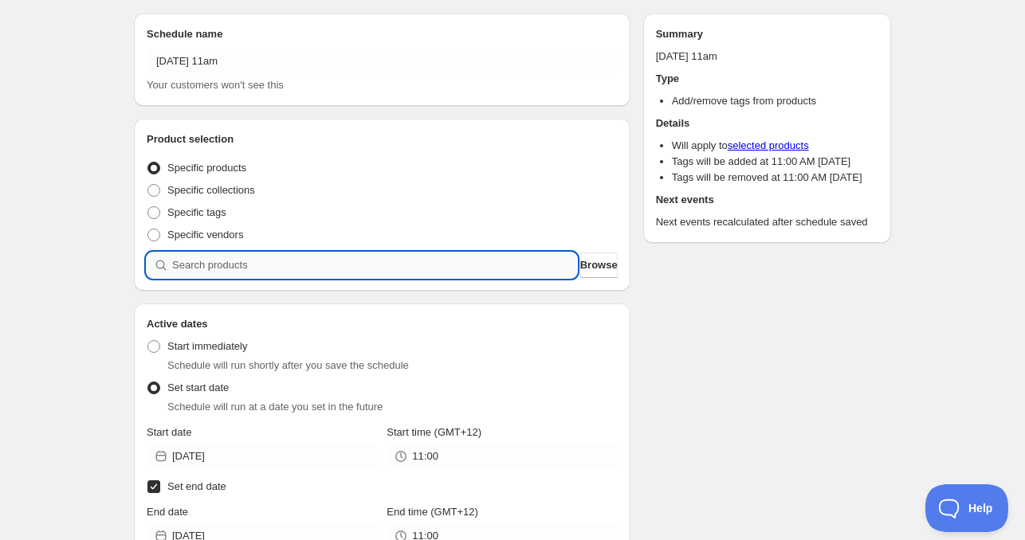
click at [258, 257] on input "search" at bounding box center [374, 265] width 405 height 25
paste input "search"
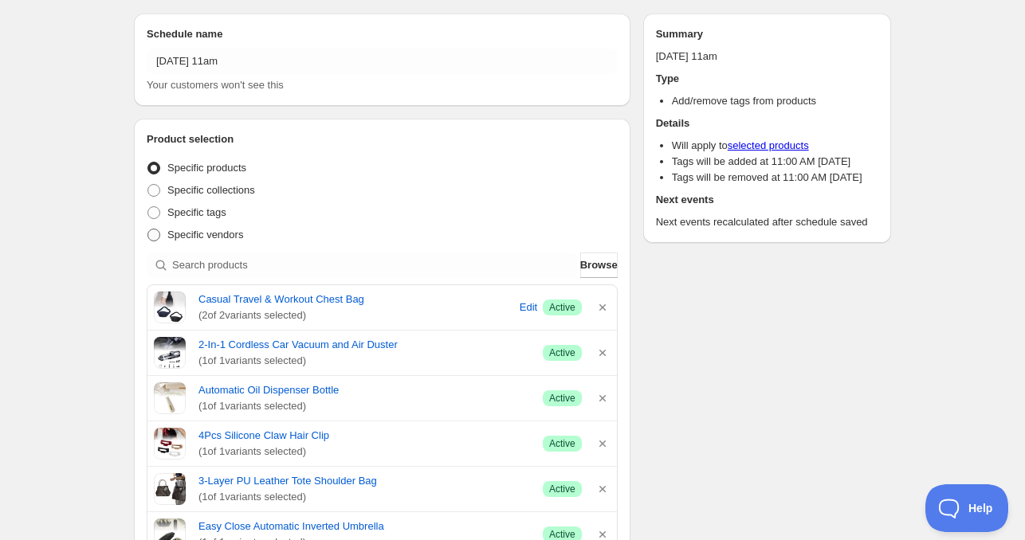
scroll to position [0, 0]
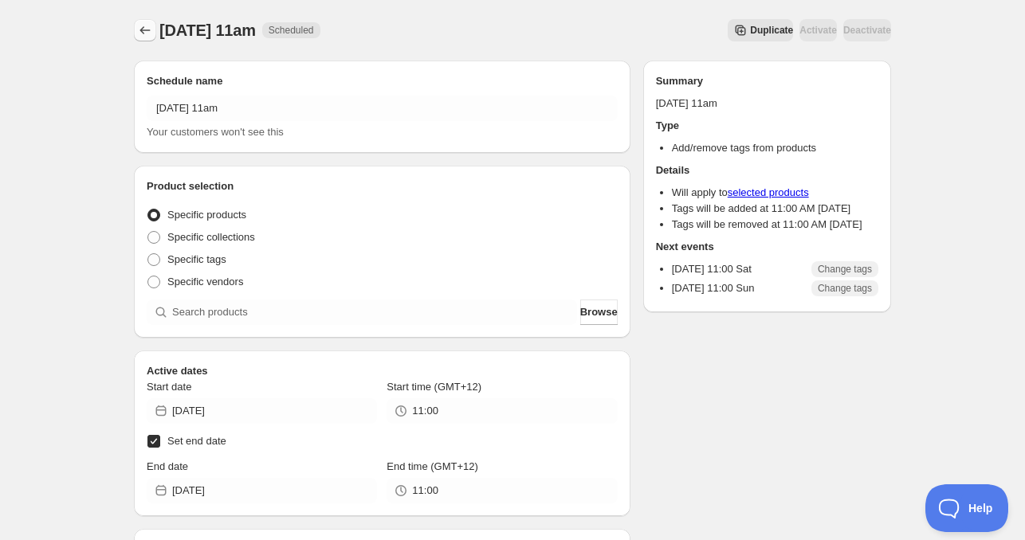
click at [149, 31] on icon "Schedules" at bounding box center [145, 30] width 16 height 16
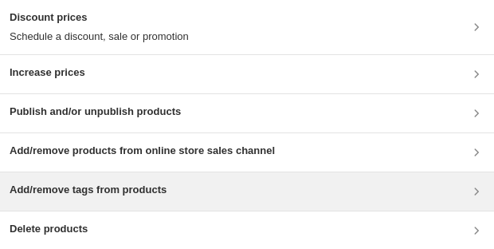
click at [103, 190] on h3 "Add/remove tags from products" at bounding box center [88, 190] width 157 height 16
click at [49, 190] on h3 "Add/remove tags from products" at bounding box center [88, 190] width 157 height 16
